Goal: Task Accomplishment & Management: Manage account settings

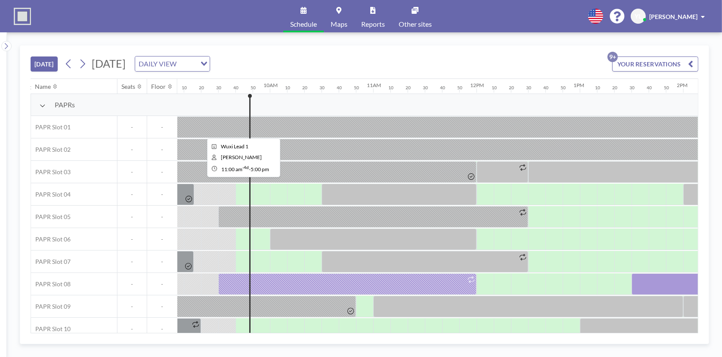
scroll to position [0, 982]
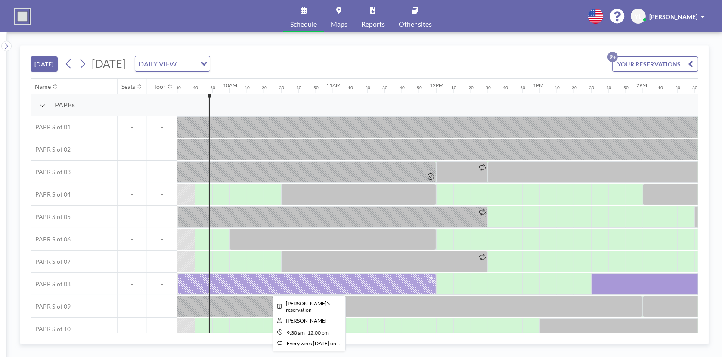
click at [313, 284] on div at bounding box center [307, 284] width 258 height 22
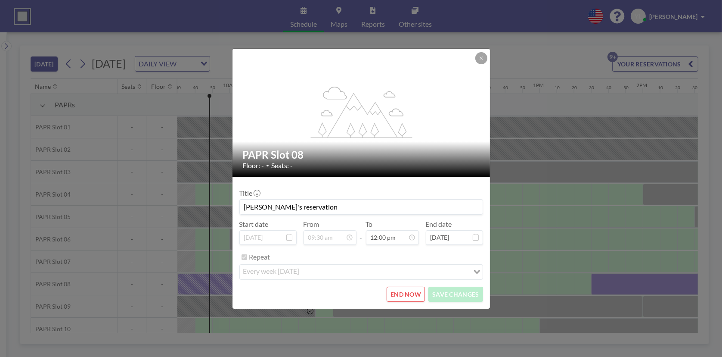
scroll to position [1103, 0]
click at [419, 293] on button "END NOW" at bounding box center [406, 293] width 38 height 15
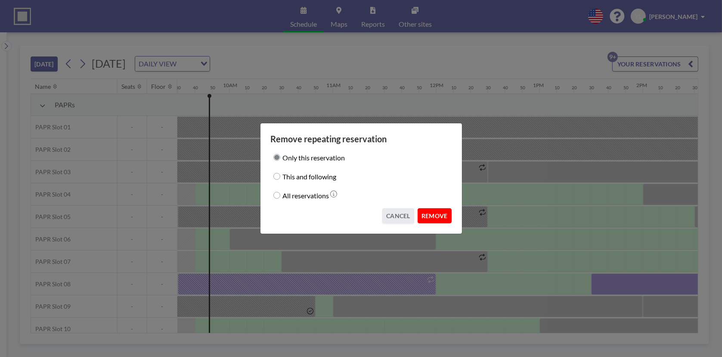
click at [442, 211] on button "REMOVE" at bounding box center [435, 215] width 34 height 15
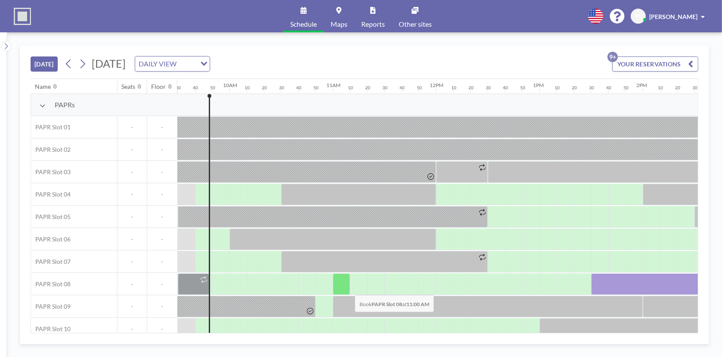
click at [348, 288] on div at bounding box center [341, 284] width 17 height 22
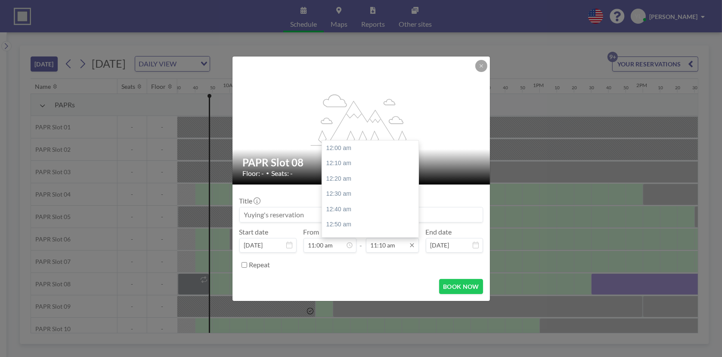
click at [393, 243] on input "11:10 am" at bounding box center [392, 245] width 53 height 15
drag, startPoint x: 367, startPoint y: 221, endPoint x: 381, endPoint y: 240, distance: 23.7
click at [367, 223] on div "12:00 pm" at bounding box center [372, 225] width 101 height 16
type input "12:00 pm"
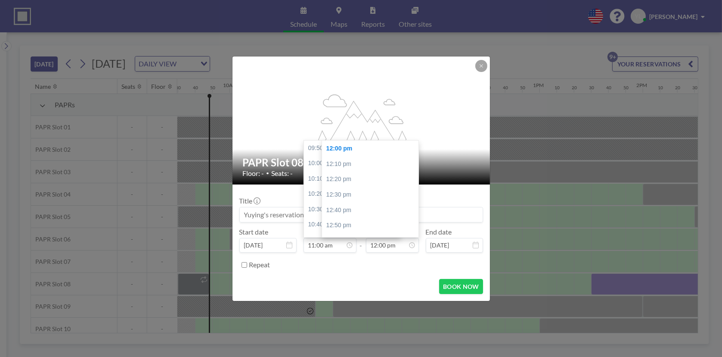
scroll to position [107, 0]
click at [470, 286] on button "BOOK NOW" at bounding box center [460, 286] width 43 height 15
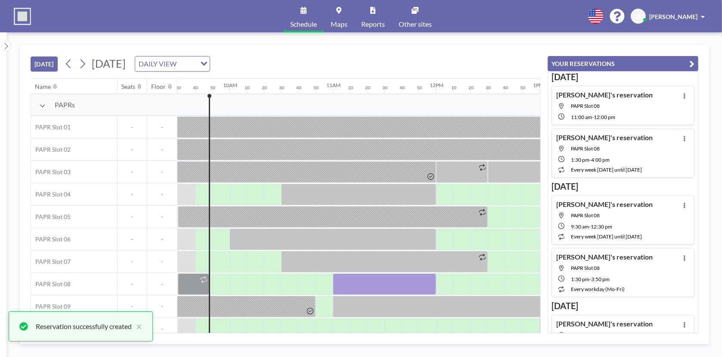
click at [696, 58] on button "YOUR RESERVATIONS" at bounding box center [623, 63] width 151 height 15
